Goal: Check status

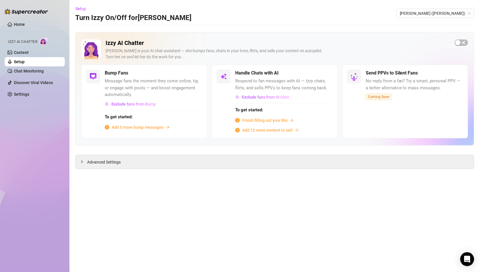
click at [25, 12] on img at bounding box center [26, 12] width 43 height 6
click at [25, 22] on link "Home" at bounding box center [19, 24] width 11 height 5
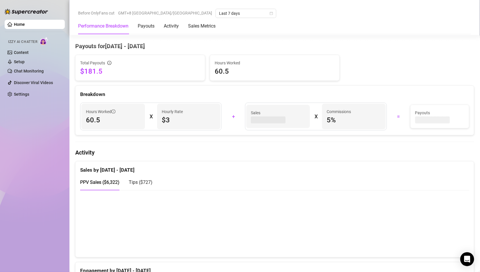
scroll to position [255, 0]
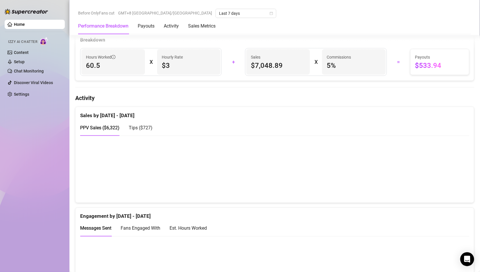
click at [141, 129] on div "Tips ( $727 )" at bounding box center [141, 127] width 24 height 7
click at [120, 125] on div "PPV Sales ( $6,322 ) Tips ( $727 )" at bounding box center [116, 127] width 72 height 17
click at [115, 125] on span "PPV Sales ( $6,322 )" at bounding box center [99, 128] width 39 height 6
click at [133, 134] on div "Tips ( $727 )" at bounding box center [141, 127] width 24 height 17
